Goal: Information Seeking & Learning: Learn about a topic

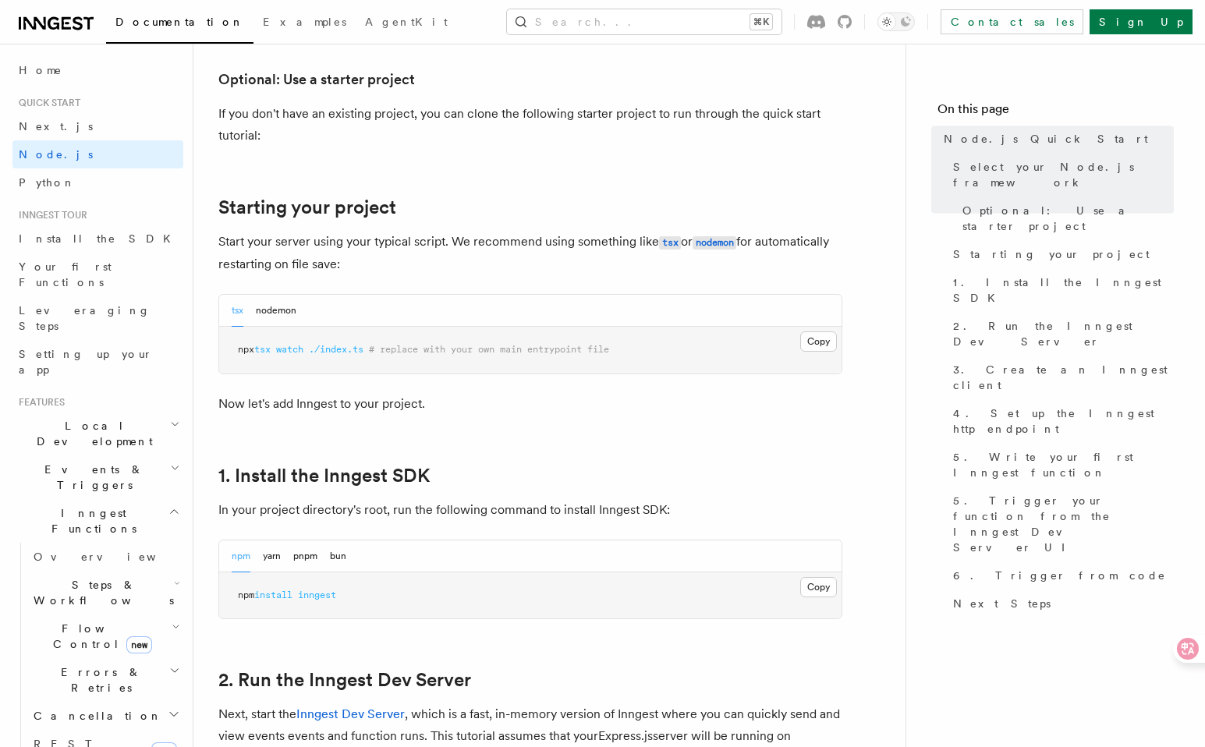
scroll to position [611, 0]
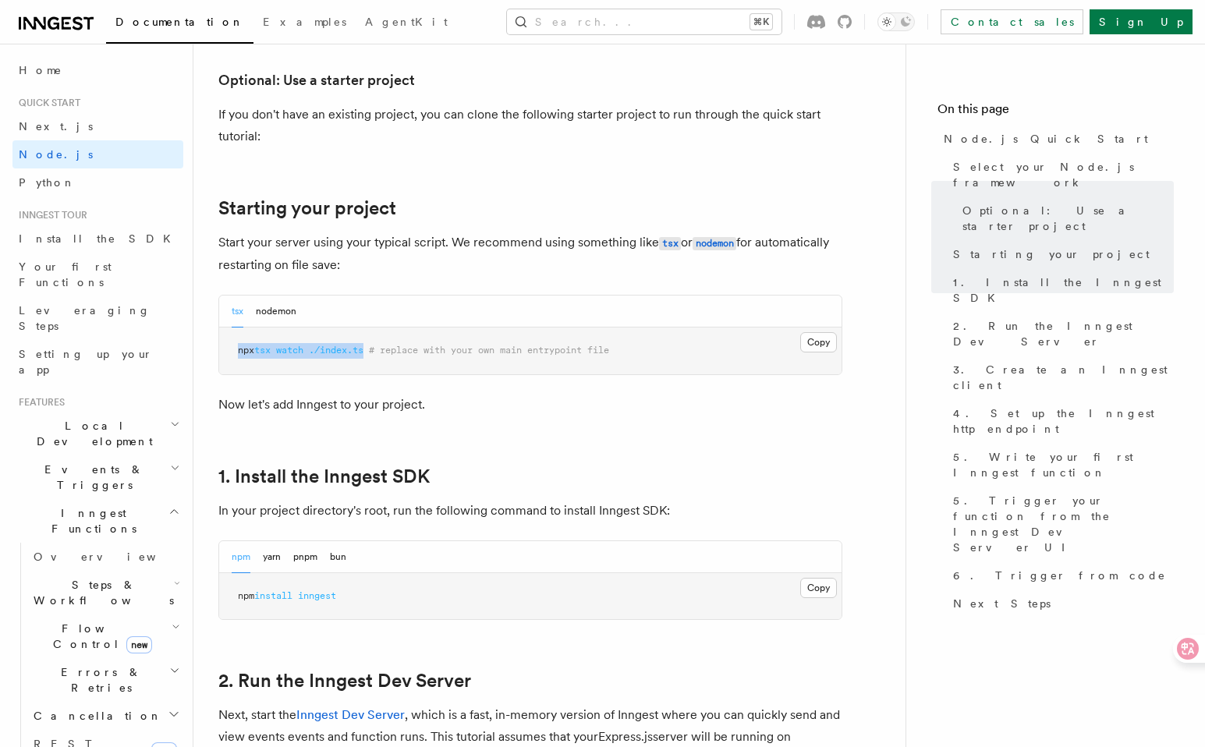
drag, startPoint x: 373, startPoint y: 350, endPoint x: 236, endPoint y: 350, distance: 136.5
click at [236, 350] on pre "npx tsx watch ./index.ts # replace with your own main entrypoint file" at bounding box center [530, 351] width 622 height 47
copy span "npx tsx watch ./index.ts"
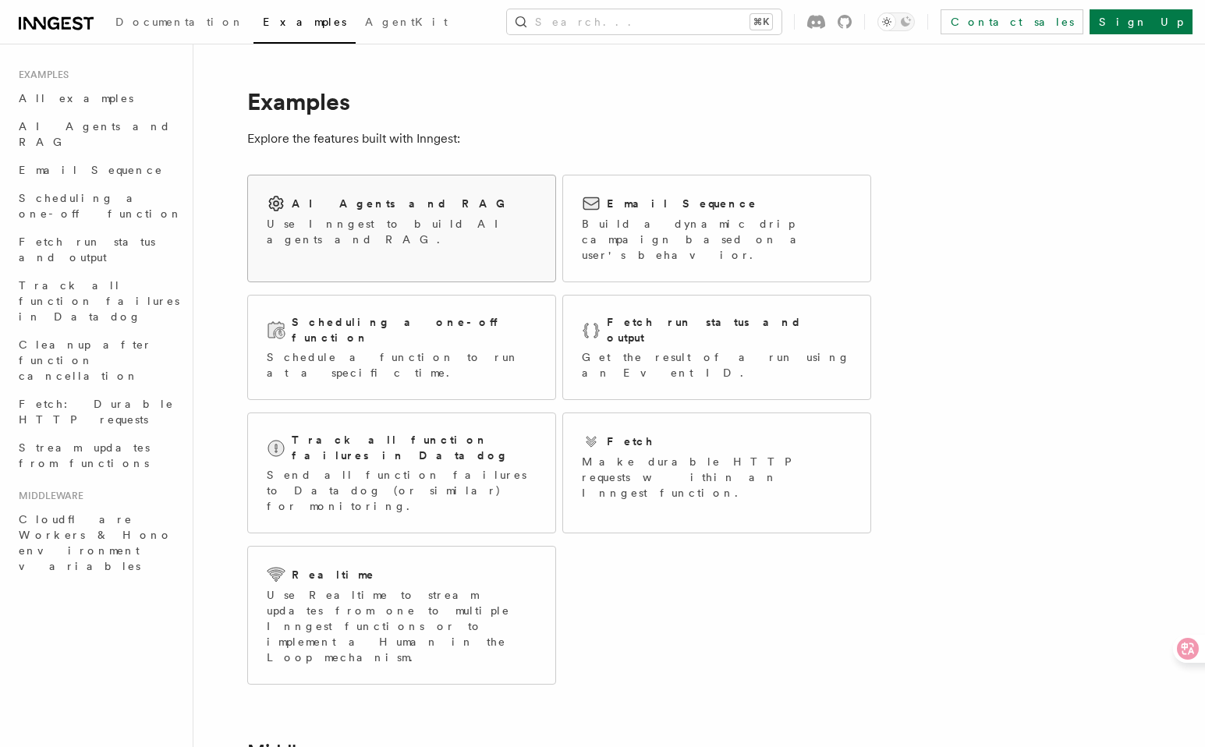
click at [430, 218] on p "Use Inngest to build AI agents and RAG." at bounding box center [402, 231] width 270 height 31
click at [612, 434] on h2 "Fetch" at bounding box center [631, 442] width 48 height 16
click at [654, 236] on p "Build a dynamic drip campaign based on a user's behavior." at bounding box center [717, 239] width 270 height 47
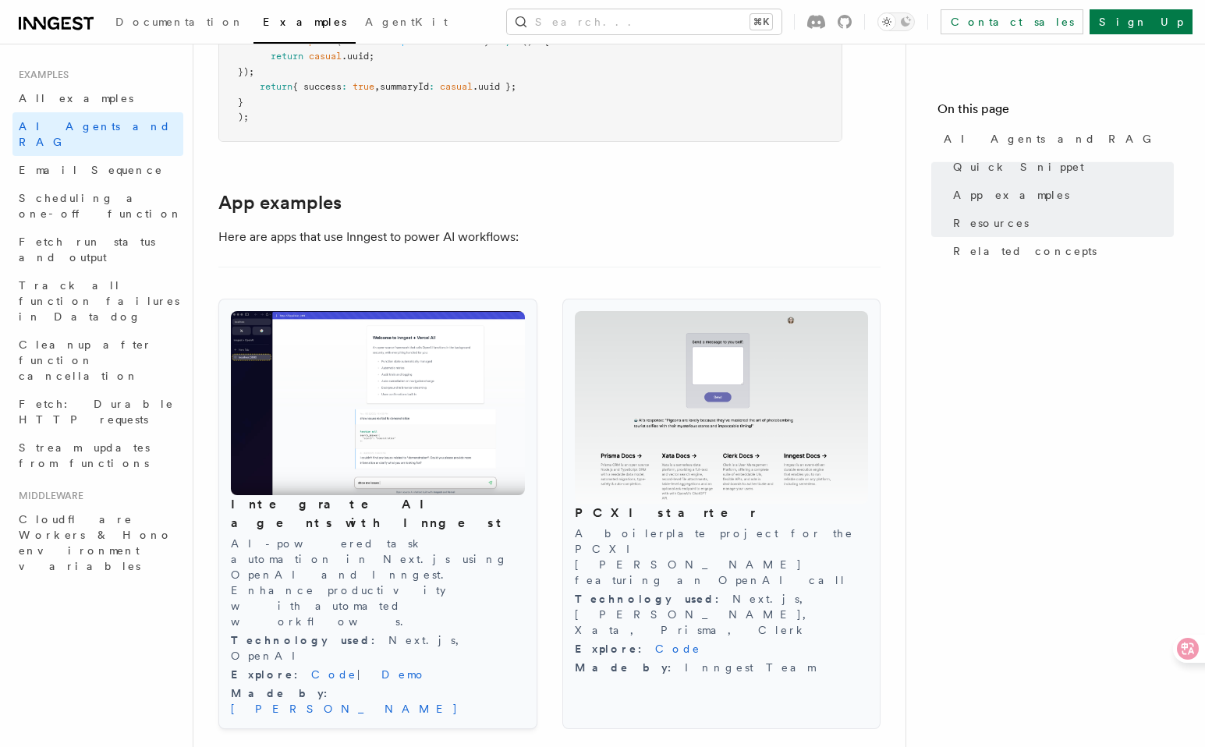
scroll to position [1443, 0]
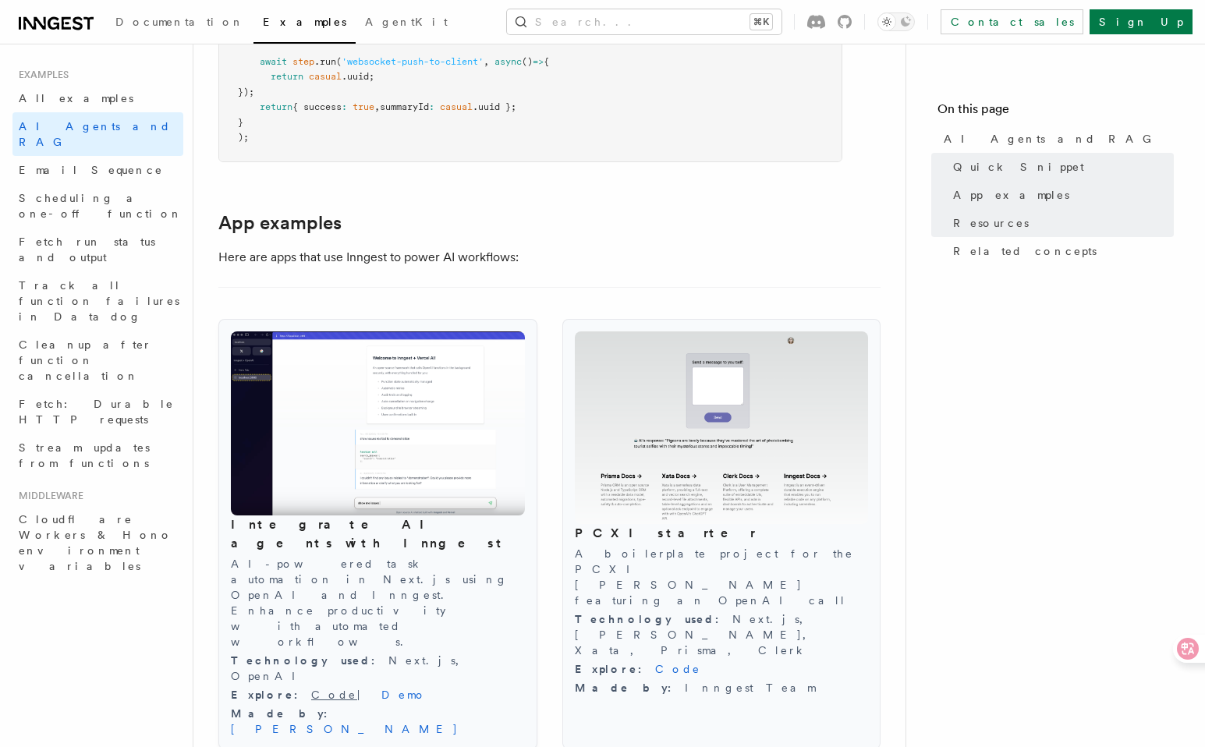
click at [311, 689] on link "Code" at bounding box center [334, 695] width 46 height 12
click at [655, 663] on link "Code" at bounding box center [678, 669] width 46 height 12
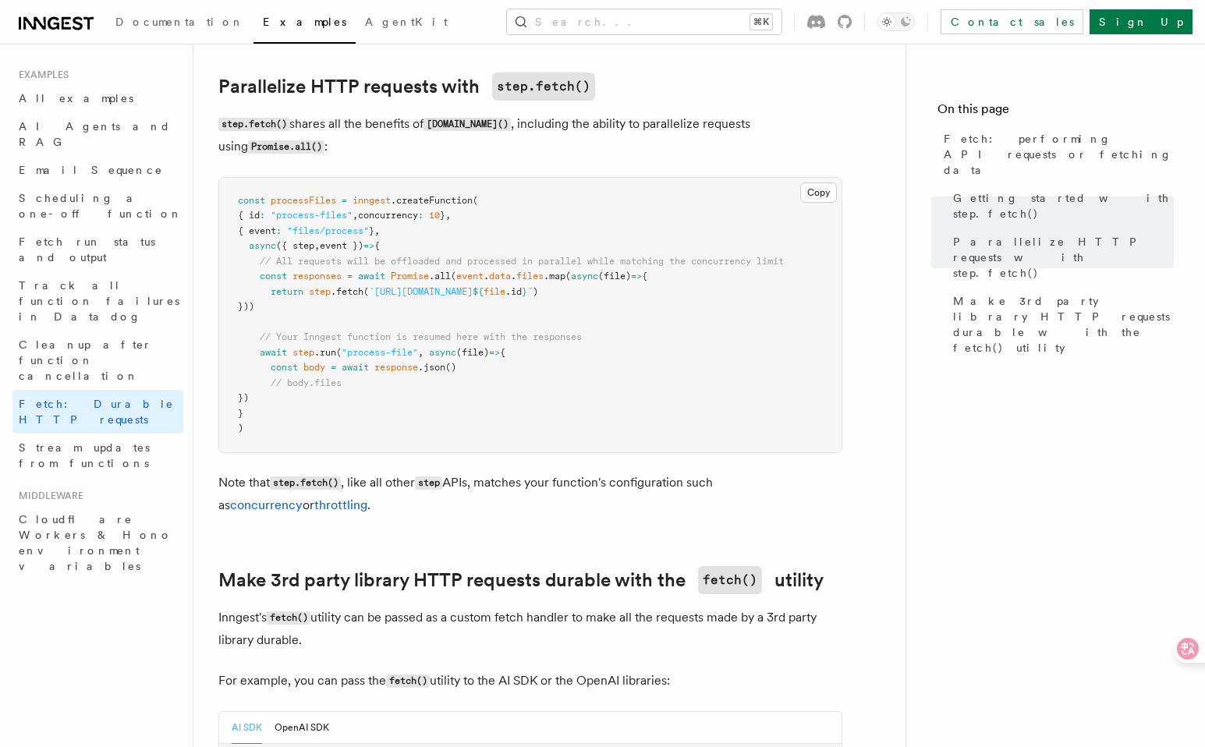
scroll to position [1521, 0]
